Goal: Complete application form

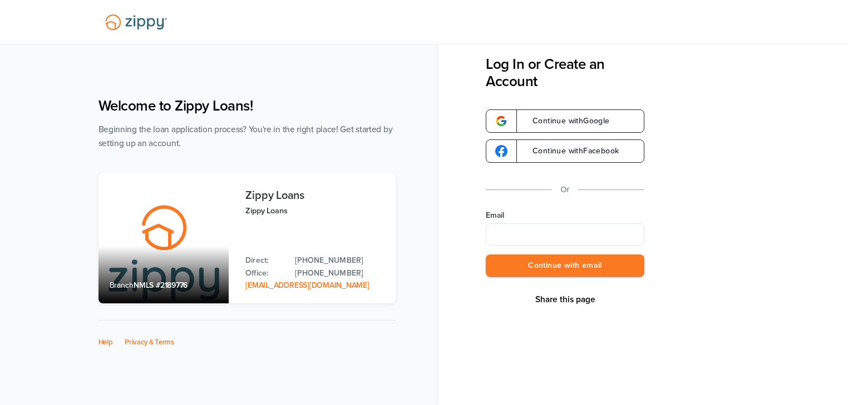
click at [505, 233] on input "Email" at bounding box center [565, 235] width 159 height 22
type input "**********"
click at [583, 266] on button "Continue with email" at bounding box center [565, 266] width 159 height 23
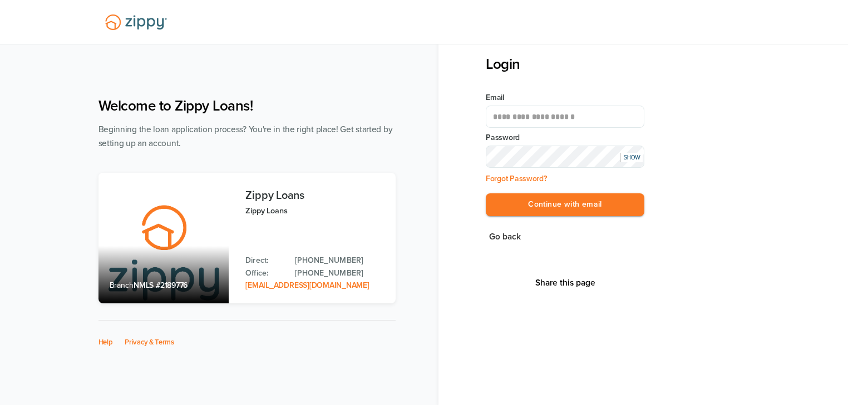
click at [633, 154] on div "SHOW" at bounding box center [631, 157] width 22 height 9
click at [599, 196] on button "Continue with email" at bounding box center [565, 205] width 159 height 23
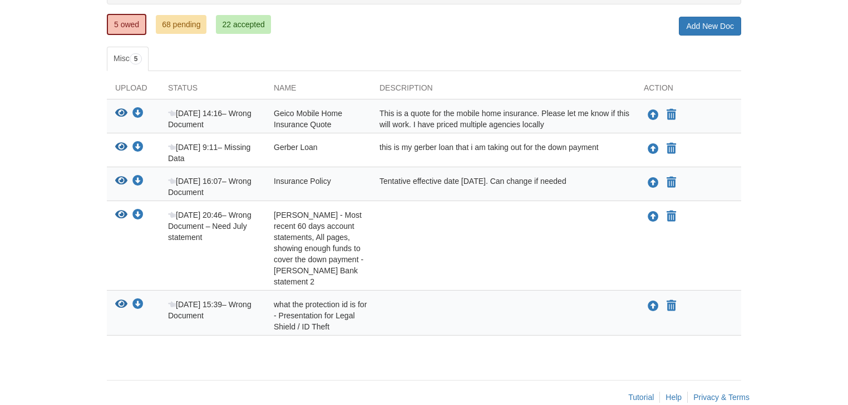
scroll to position [152, 0]
